Goal: Navigation & Orientation: Find specific page/section

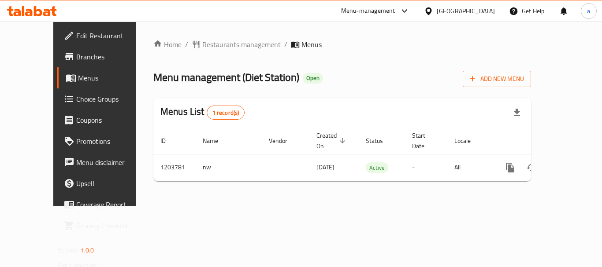
click at [481, 11] on div "[GEOGRAPHIC_DATA]" at bounding box center [466, 11] width 58 height 10
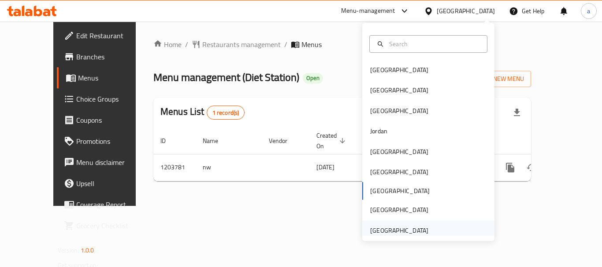
click at [402, 224] on div "United Arab Emirates" at bounding box center [399, 231] width 72 height 20
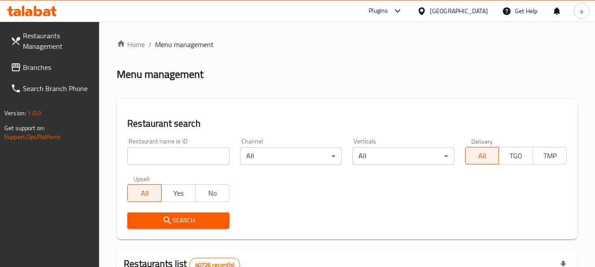
click at [45, 62] on span "Branches" at bounding box center [58, 67] width 70 height 11
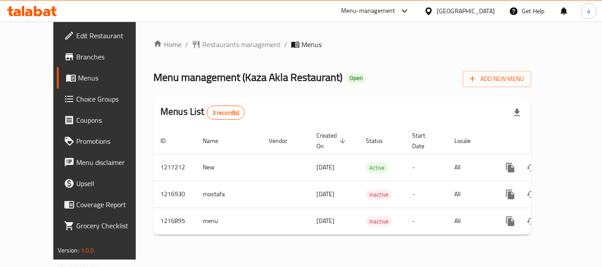
click at [464, 10] on div "[GEOGRAPHIC_DATA]" at bounding box center [466, 11] width 58 height 10
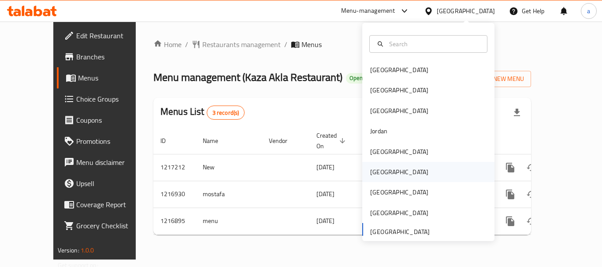
click at [372, 174] on div "[GEOGRAPHIC_DATA]" at bounding box center [399, 172] width 58 height 10
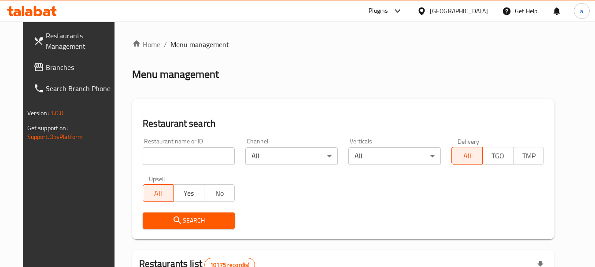
click at [60, 71] on span "Branches" at bounding box center [81, 67] width 70 height 11
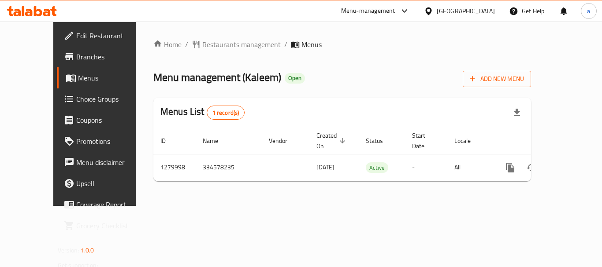
click at [482, 9] on div "Oman" at bounding box center [466, 11] width 58 height 10
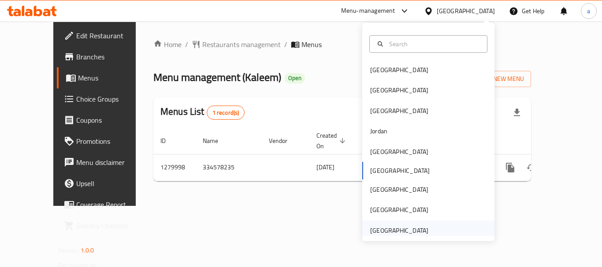
click at [396, 231] on div "United Arab Emirates" at bounding box center [399, 231] width 58 height 10
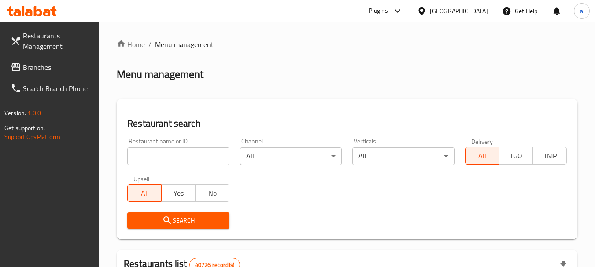
click at [54, 54] on link "Restaurants Management" at bounding box center [52, 41] width 96 height 32
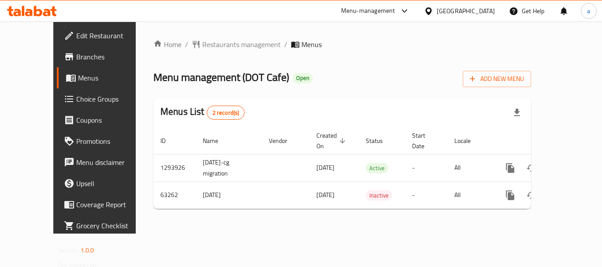
click at [459, 7] on div "[GEOGRAPHIC_DATA]" at bounding box center [466, 11] width 58 height 10
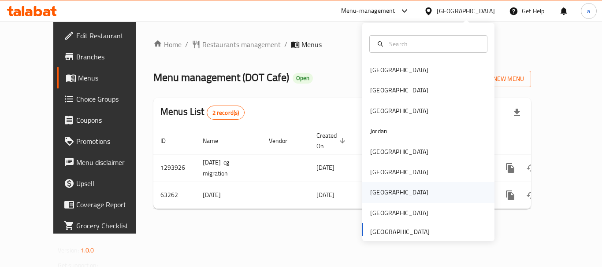
click at [373, 189] on div "[GEOGRAPHIC_DATA]" at bounding box center [399, 193] width 58 height 10
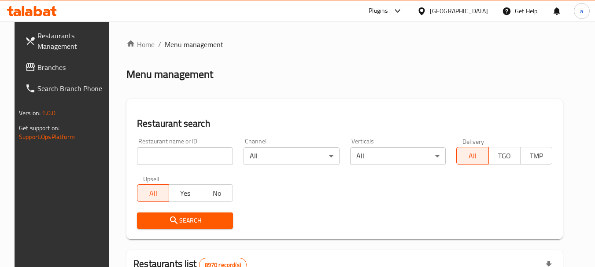
click at [37, 66] on span "Branches" at bounding box center [72, 67] width 70 height 11
